Goal: Task Accomplishment & Management: Manage account settings

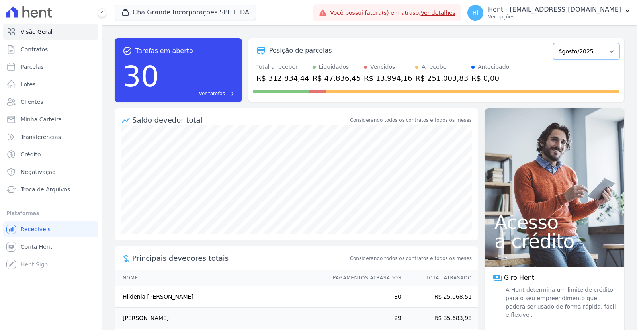
click at [553, 43] on select "Outubro/2019 Novembro/2019 Dezembro/2019 Janeiro/2020 Fevereiro/2020 Março/2020…" at bounding box center [586, 51] width 66 height 17
click at [569, 33] on div "task_alt Tarefas em aberto 30 Ver tarefas east Posição de parcelas Outubro/2019…" at bounding box center [369, 70] width 509 height 76
click at [576, 9] on p "Hent - [EMAIL_ADDRESS][DOMAIN_NAME]" at bounding box center [554, 10] width 133 height 8
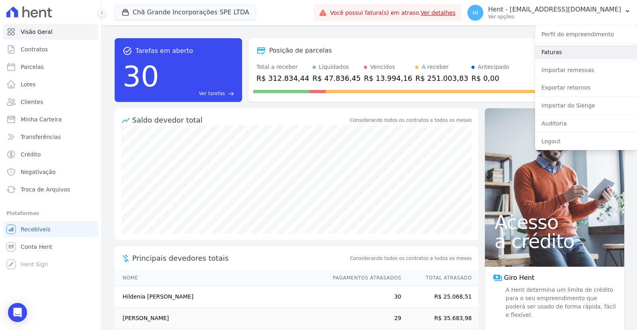
click at [557, 53] on link "Faturas" at bounding box center [586, 52] width 102 height 14
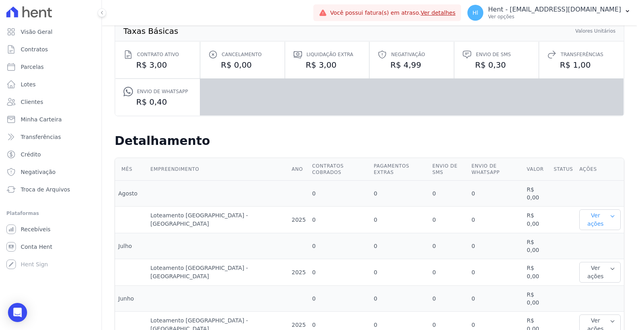
scroll to position [236, 0]
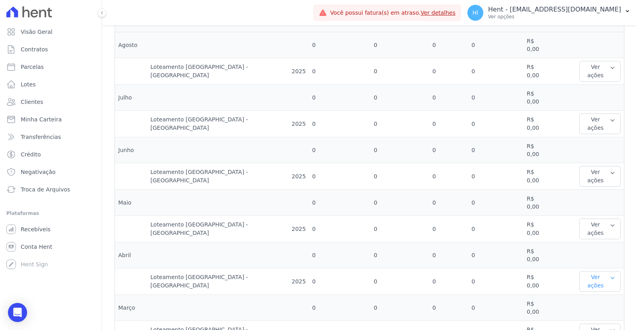
click at [596, 271] on button "Ver ações" at bounding box center [599, 281] width 41 height 21
click at [594, 293] on link "Ver detalhes" at bounding box center [599, 297] width 35 height 8
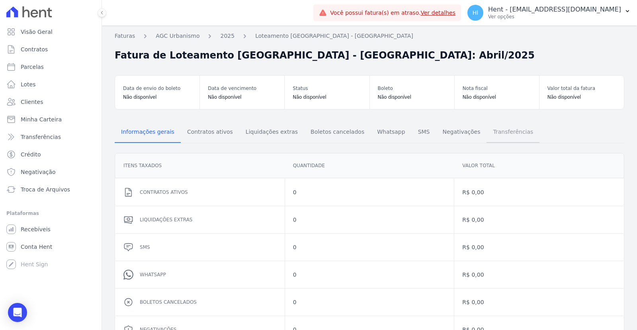
click at [488, 136] on span "Transferências" at bounding box center [513, 132] width 50 height 16
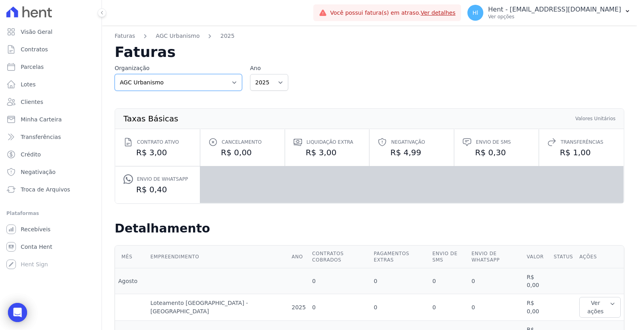
click at [115, 74] on select "AGC Urbanismo Agile Urbanismo AJMC Alcance Engenharia Aldeia Smart Alexandria A…" at bounding box center [178, 82] width 127 height 17
select select "c20f1e86-4af8-468f-9d96-6e2e57657080"
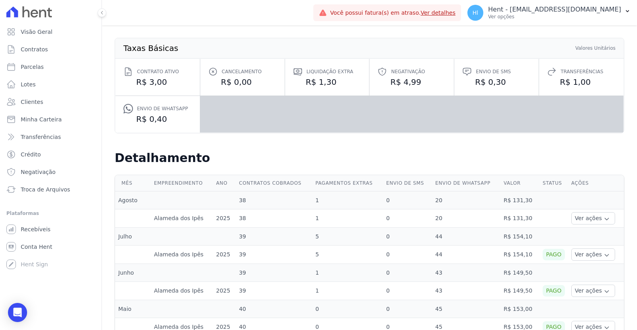
scroll to position [88, 0]
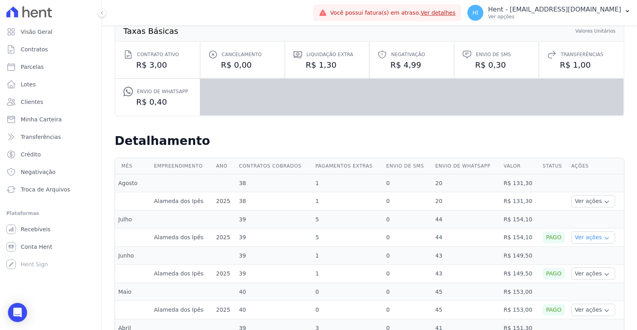
click at [579, 237] on button "Ver ações" at bounding box center [593, 237] width 44 height 12
click at [586, 247] on link "Ver detalhes" at bounding box center [603, 249] width 59 height 8
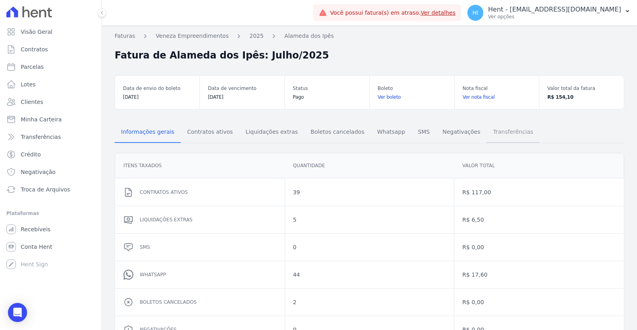
click at [491, 134] on span "Transferências" at bounding box center [513, 132] width 50 height 16
